Goal: Transaction & Acquisition: Download file/media

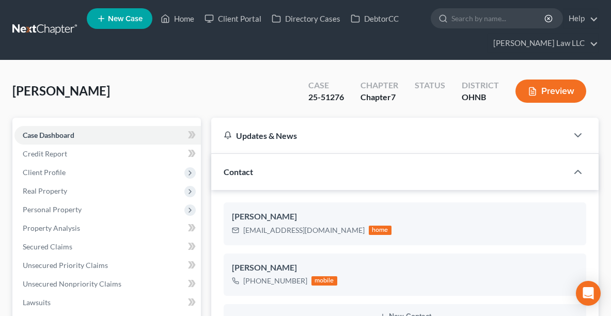
select select "0"
click at [176, 15] on link "Home" at bounding box center [177, 18] width 44 height 19
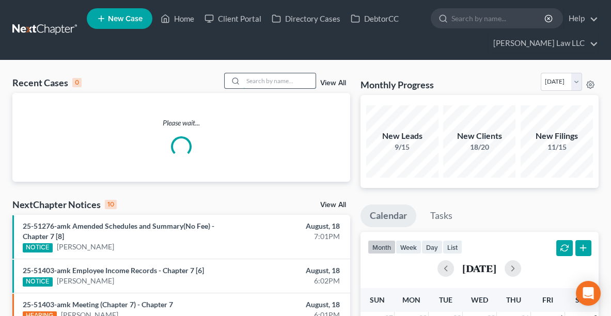
click at [289, 81] on input "search" at bounding box center [279, 80] width 72 height 15
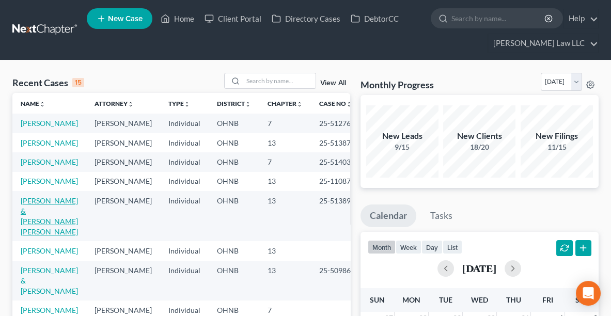
click at [37, 236] on link "[PERSON_NAME] & [PERSON_NAME] [PERSON_NAME]" at bounding box center [49, 216] width 57 height 40
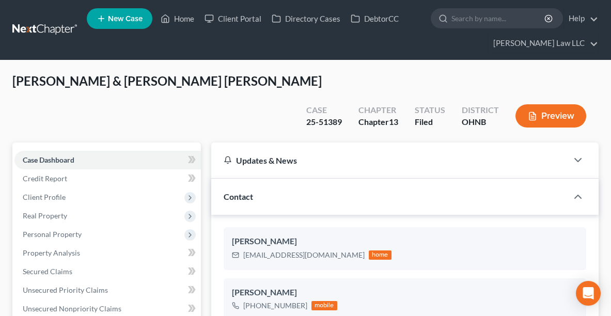
click at [555, 104] on button "Preview" at bounding box center [550, 115] width 71 height 23
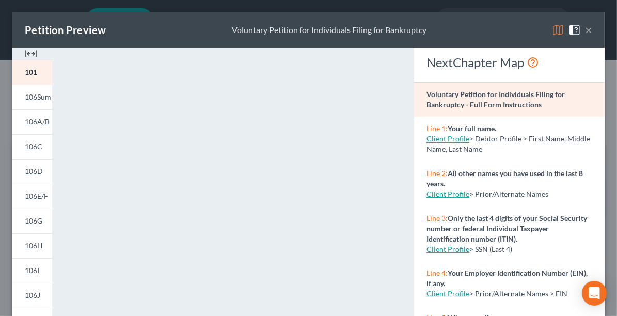
click at [585, 29] on button "×" at bounding box center [588, 30] width 7 height 12
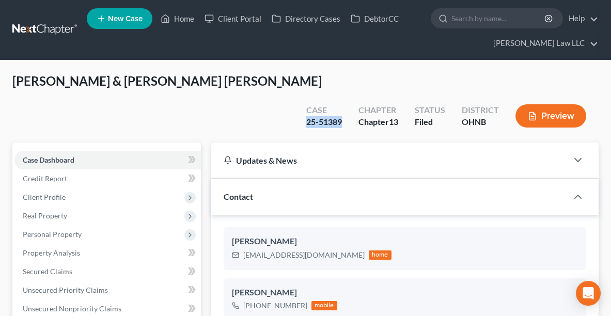
drag, startPoint x: 343, startPoint y: 99, endPoint x: 306, endPoint y: 99, distance: 37.2
click at [306, 102] on div "Case 25-51389" at bounding box center [324, 117] width 52 height 30
copy div "25-51389"
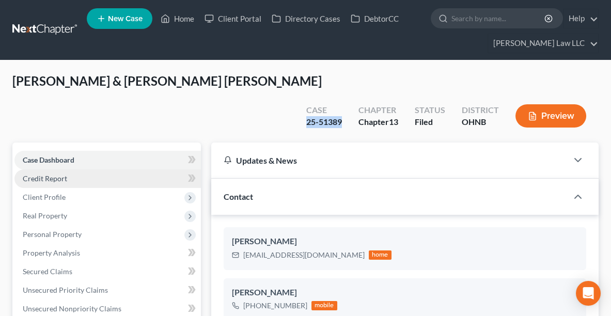
click at [38, 174] on span "Credit Report" at bounding box center [45, 178] width 44 height 9
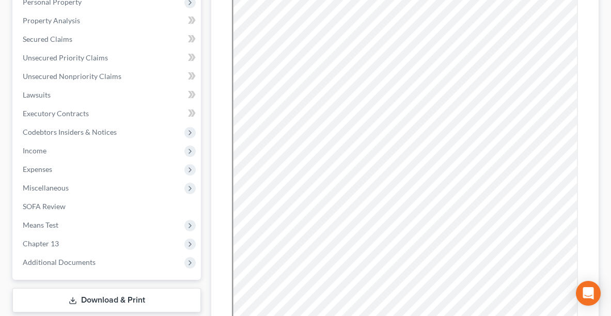
scroll to position [268, 0]
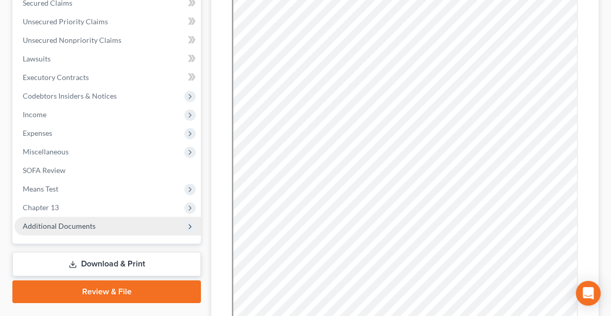
click at [102, 217] on span "Additional Documents" at bounding box center [107, 226] width 186 height 19
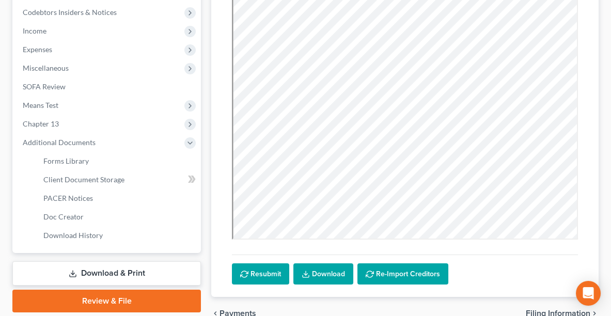
scroll to position [379, 0]
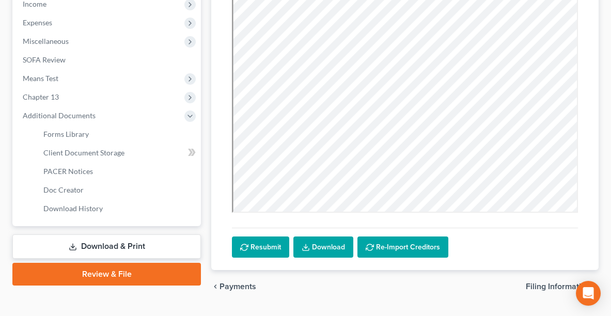
click at [146, 234] on link "Download & Print" at bounding box center [106, 246] width 188 height 24
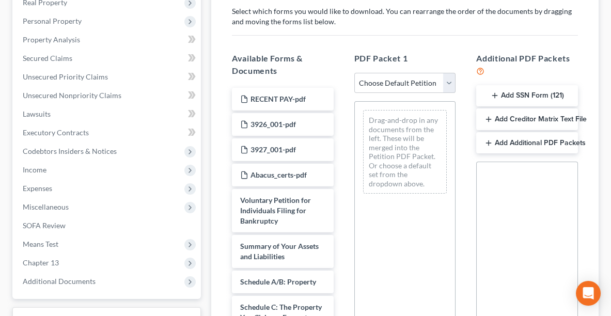
scroll to position [217, 0]
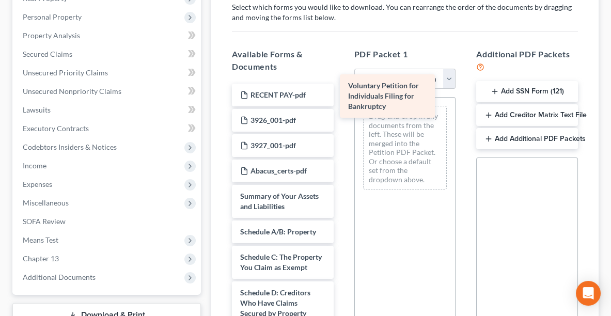
drag, startPoint x: 283, startPoint y: 184, endPoint x: 393, endPoint y: 99, distance: 138.4
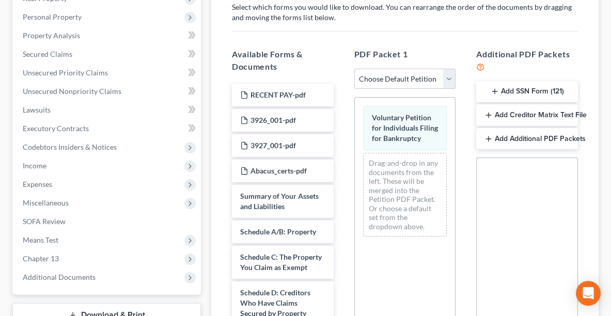
scroll to position [360, 0]
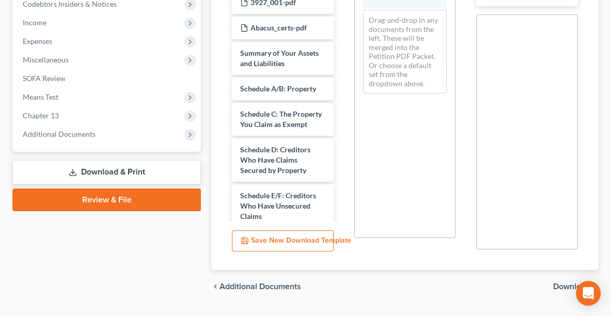
click at [569, 282] on span "Download" at bounding box center [571, 286] width 37 height 8
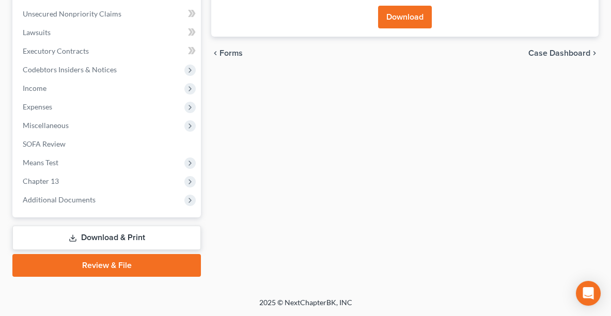
scroll to position [267, 0]
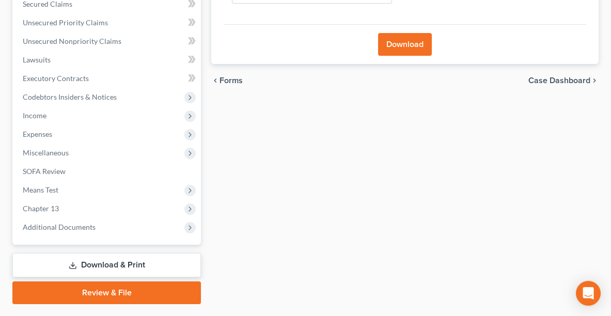
click at [398, 33] on button "Download" at bounding box center [405, 44] width 54 height 23
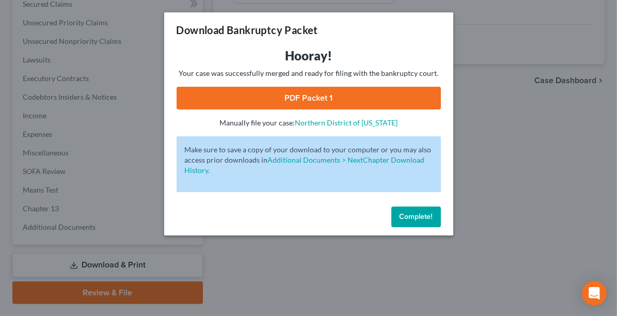
click at [310, 100] on link "PDF Packet 1" at bounding box center [309, 98] width 264 height 23
click at [410, 214] on span "Complete!" at bounding box center [416, 216] width 33 height 9
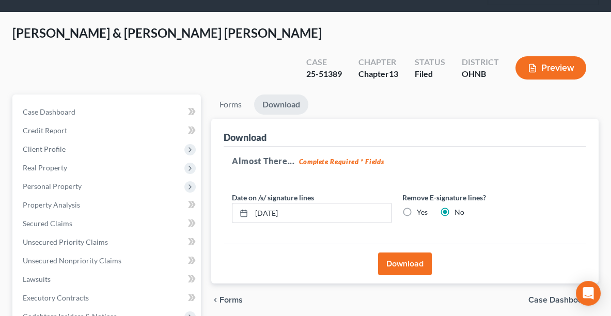
scroll to position [0, 0]
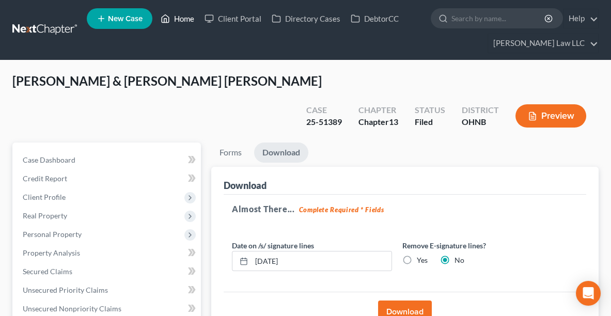
click at [183, 16] on link "Home" at bounding box center [177, 18] width 44 height 19
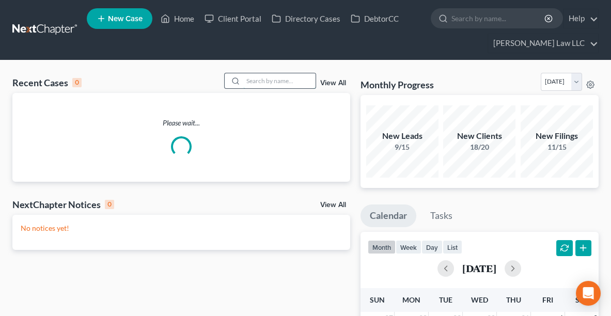
click at [254, 82] on input "search" at bounding box center [279, 80] width 72 height 15
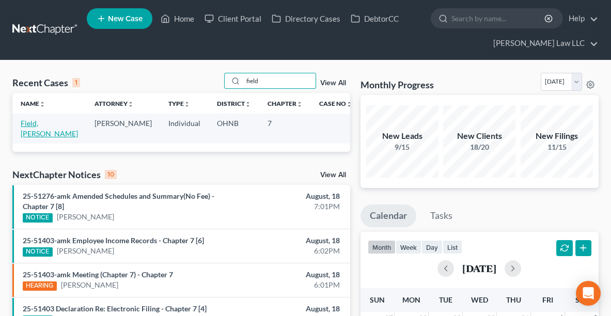
type input "field"
click at [46, 122] on link "Field, [PERSON_NAME]" at bounding box center [49, 128] width 57 height 19
